Goal: Information Seeking & Learning: Learn about a topic

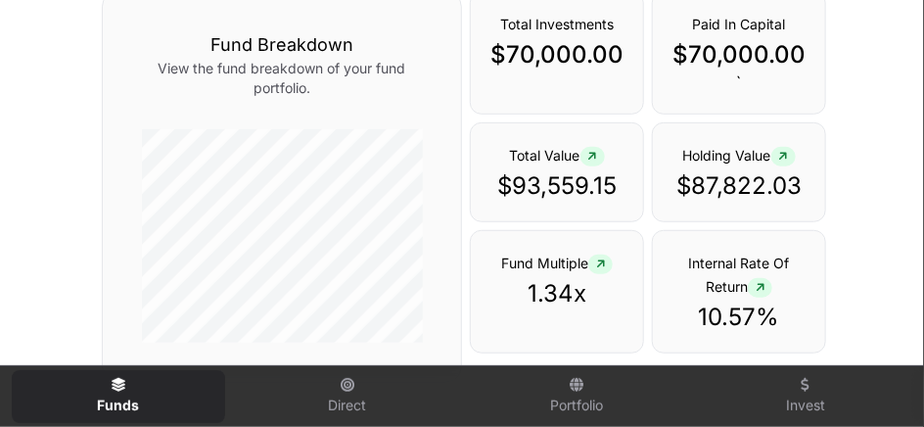
scroll to position [293, 0]
click at [593, 150] on icon at bounding box center [592, 156] width 9 height 12
click at [592, 150] on icon at bounding box center [592, 156] width 9 height 12
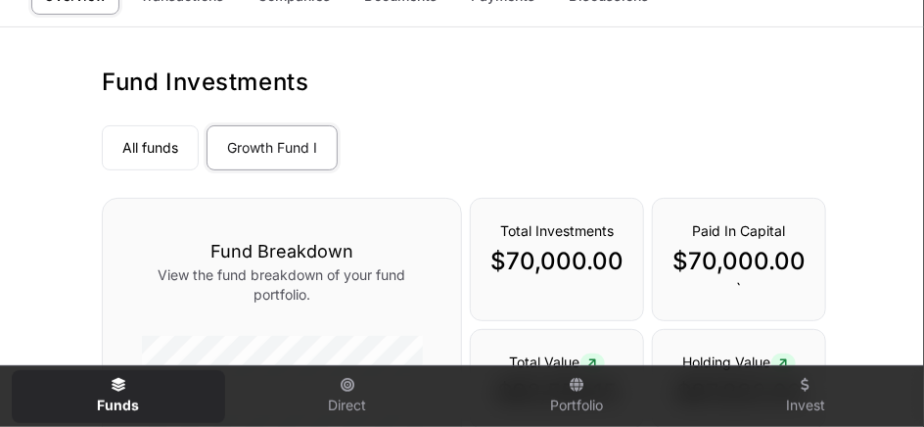
scroll to position [0, 0]
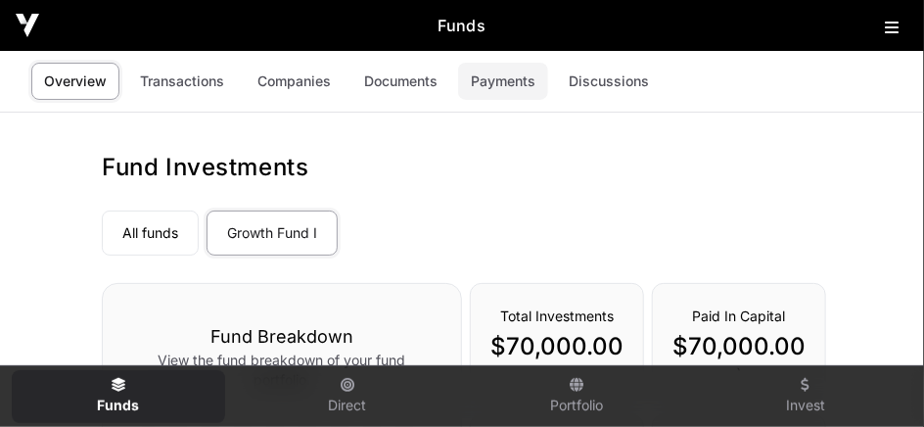
click at [500, 76] on link "Payments" at bounding box center [503, 81] width 90 height 37
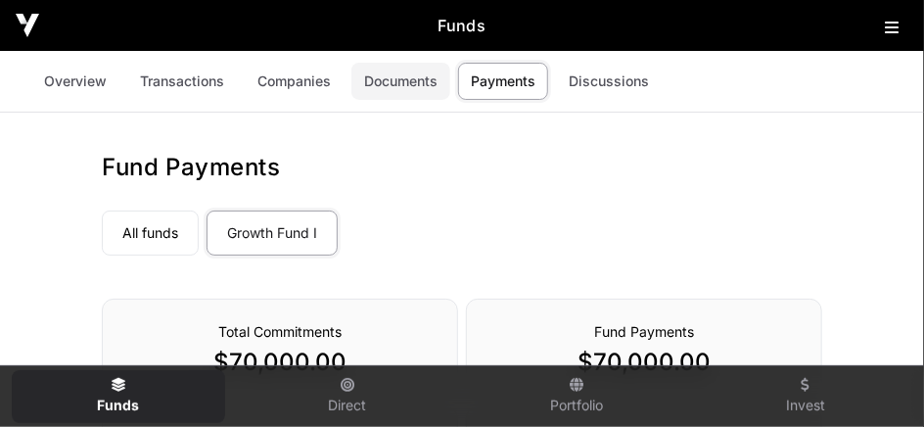
click at [382, 79] on link "Documents" at bounding box center [400, 81] width 99 height 37
click at [299, 74] on link "Companies" at bounding box center [294, 81] width 99 height 37
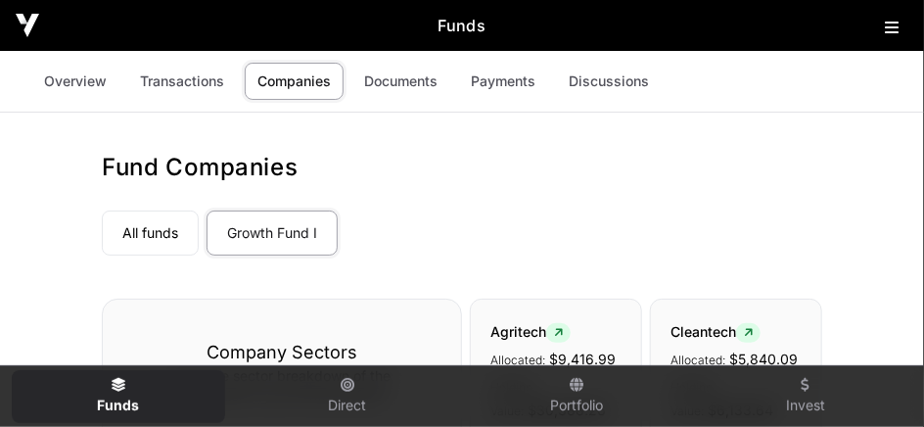
click at [287, 80] on link "Companies" at bounding box center [294, 81] width 99 height 37
click at [371, 75] on link "Documents" at bounding box center [400, 81] width 99 height 37
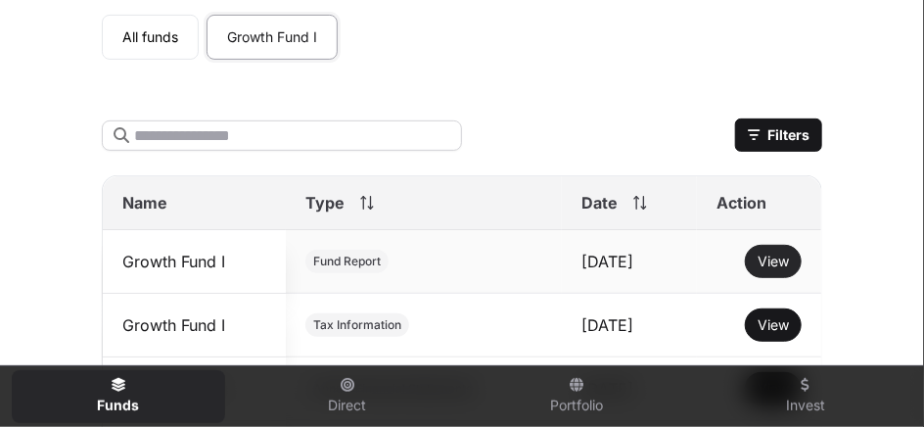
click at [758, 253] on span "View" at bounding box center [773, 261] width 31 height 17
